Goal: Answer question/provide support: Answer question/provide support

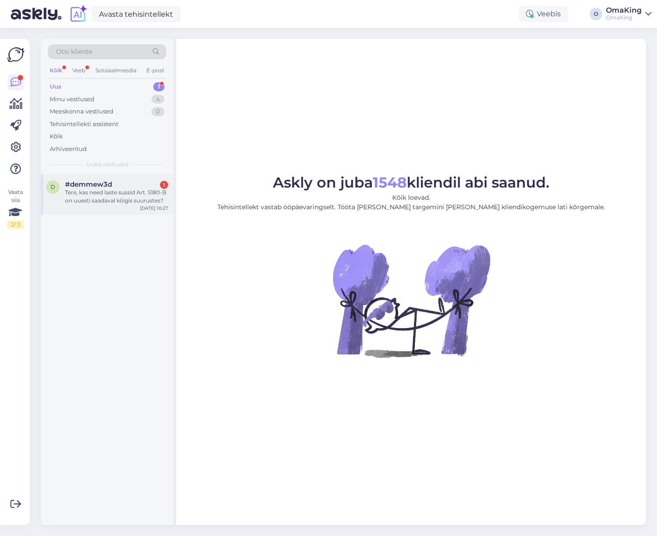
click at [100, 193] on font "Tere, kas need laste sussid Art. S180-B on uuesti saadaval kõigis suurustes?" at bounding box center [115, 196] width 101 height 15
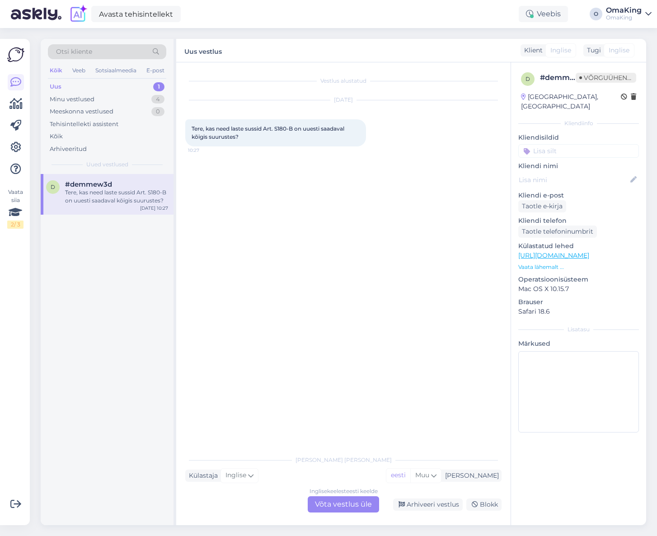
click at [334, 505] on font "Võta vestlus üle" at bounding box center [343, 504] width 57 height 9
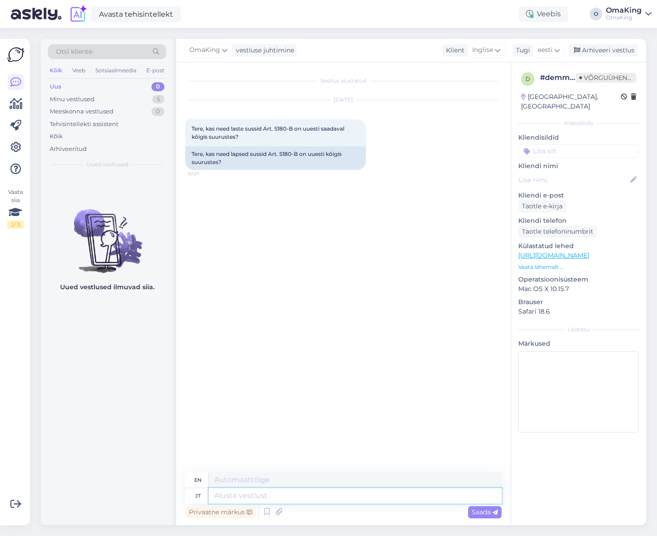
click at [250, 495] on textarea at bounding box center [355, 495] width 293 height 15
type textarea "Tere,"
type textarea "Hello,"
type textarea "Tere, kõik o"
type textarea "Hello everyone"
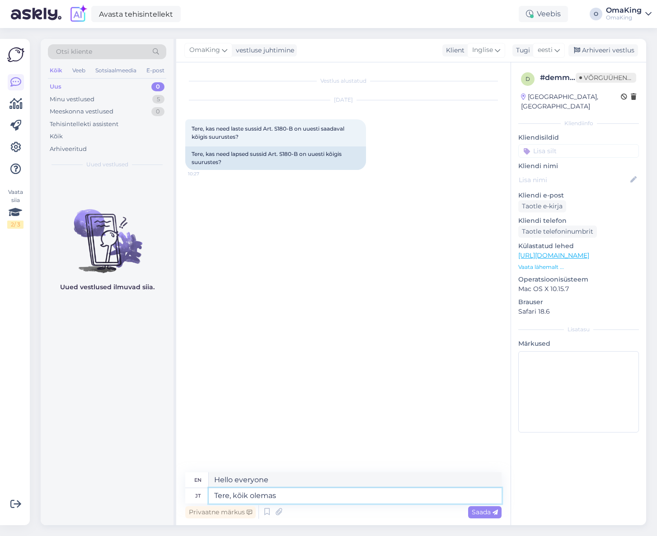
type textarea "Tere, kõik olemas"
type textarea "Hello, everything is there."
type textarea "Tere, kõik olemas e-poes"
type textarea "Hello, everything is available in the online store."
paste textarea "[URL][DOMAIN_NAME]"
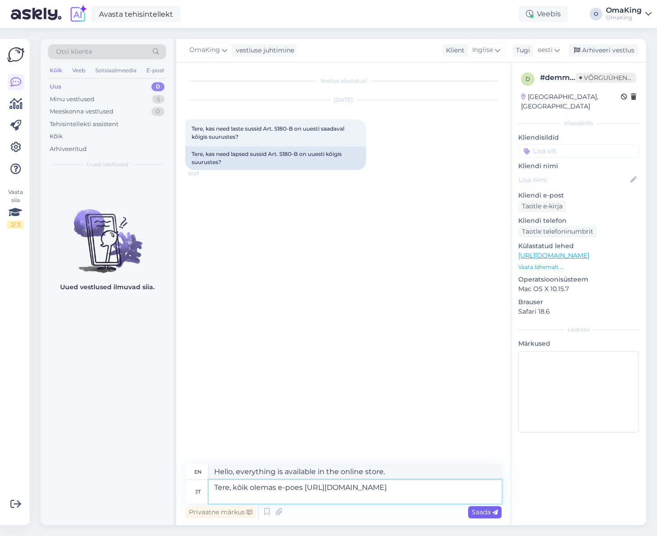
type textarea "Tere, kõik olemas e-poes [URL][DOMAIN_NAME]"
type textarea "Hello, everything is available in the online store [URL][DOMAIN_NAME]"
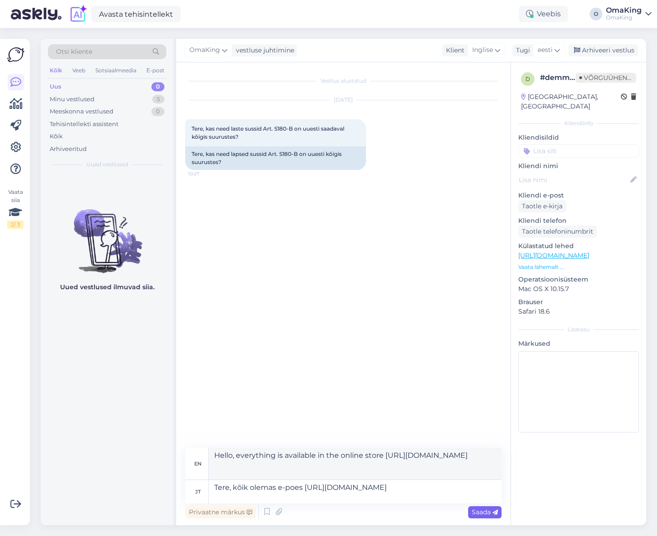
click at [489, 510] on font "Saada" at bounding box center [481, 512] width 19 height 8
